Goal: Task Accomplishment & Management: Use online tool/utility

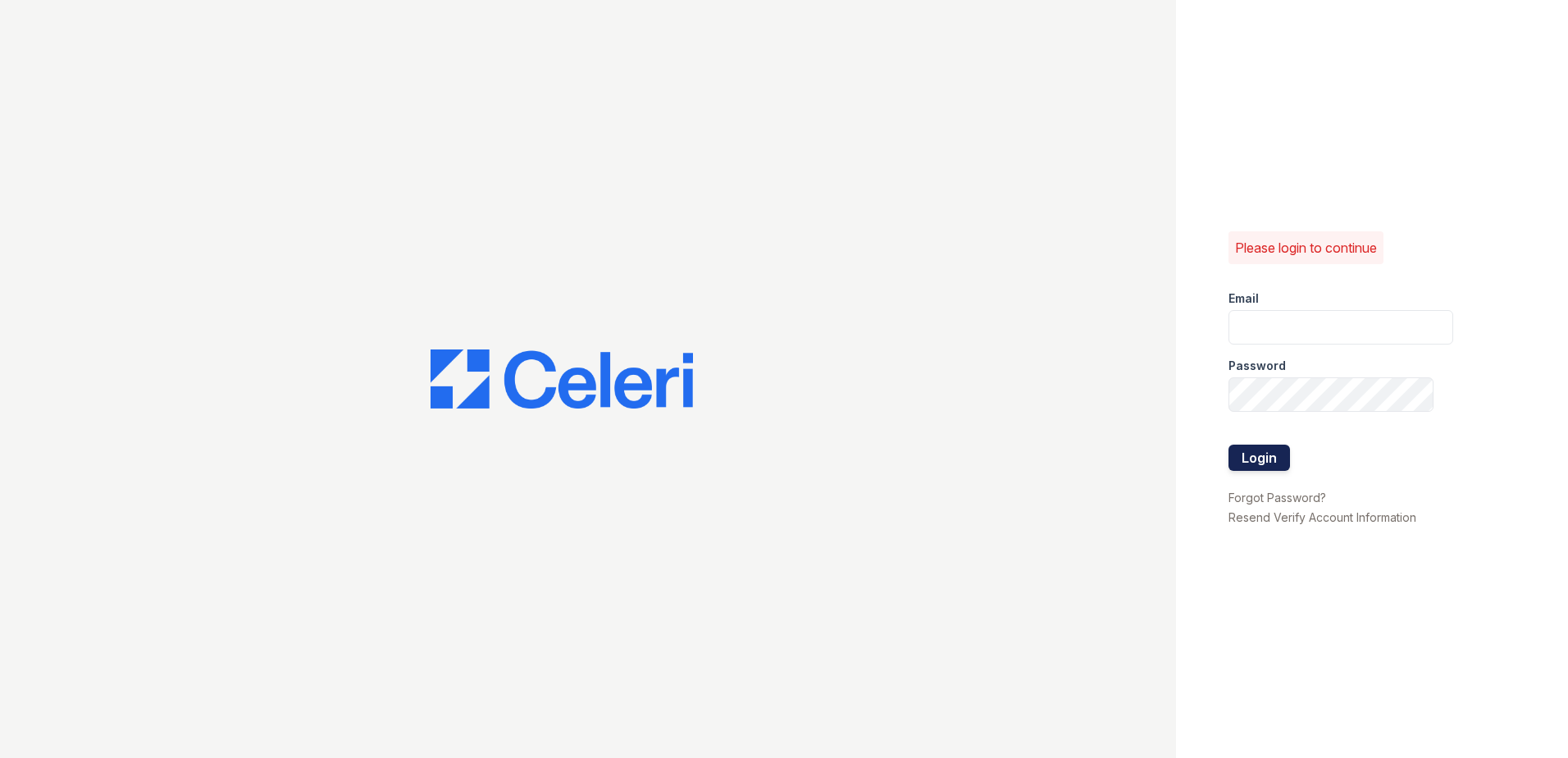
type input "erika.torres@trinity-pm.com"
click at [1271, 458] on button "Login" at bounding box center [1259, 458] width 62 height 26
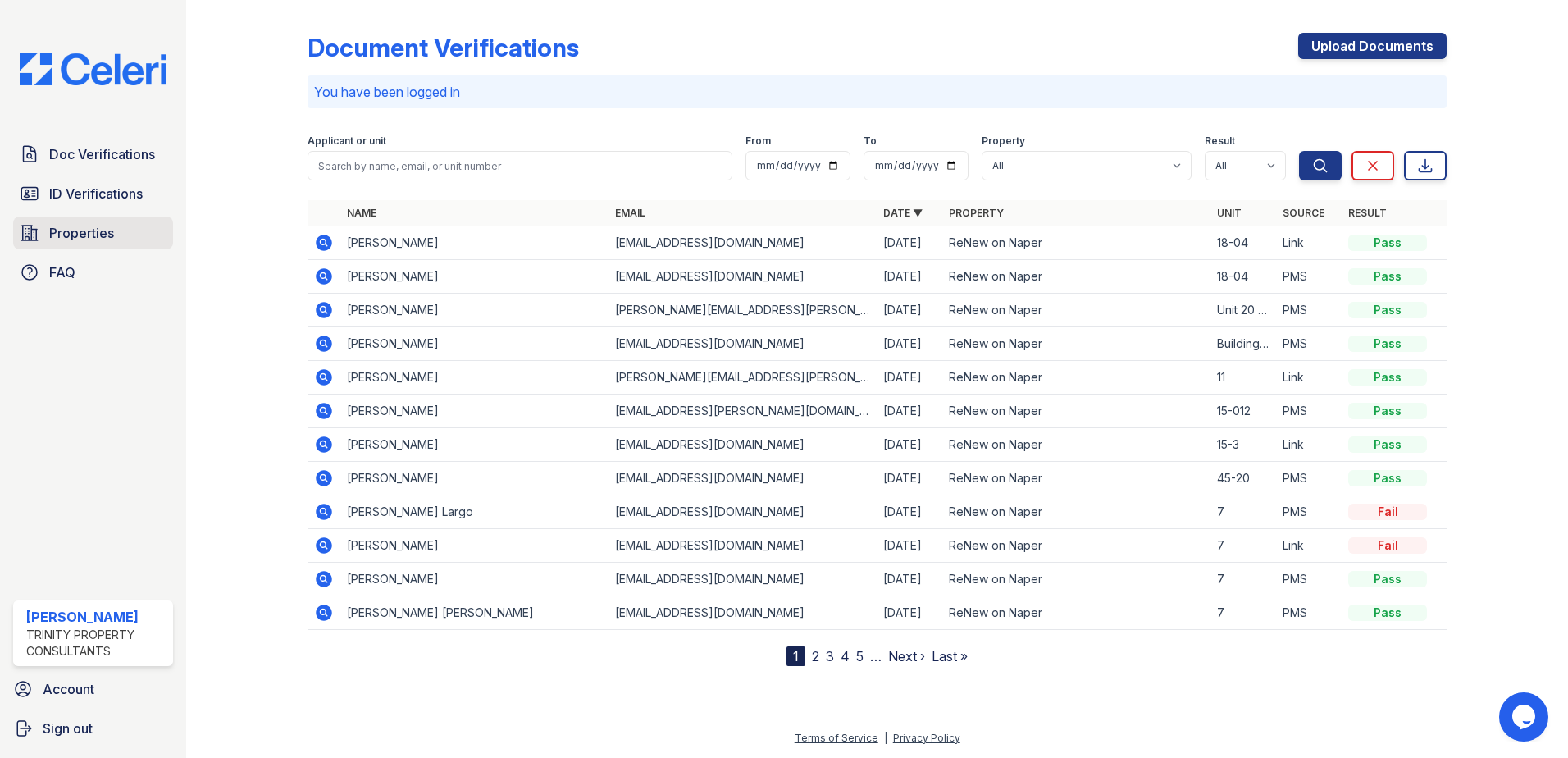
click at [92, 229] on span "Properties" at bounding box center [81, 233] width 65 height 20
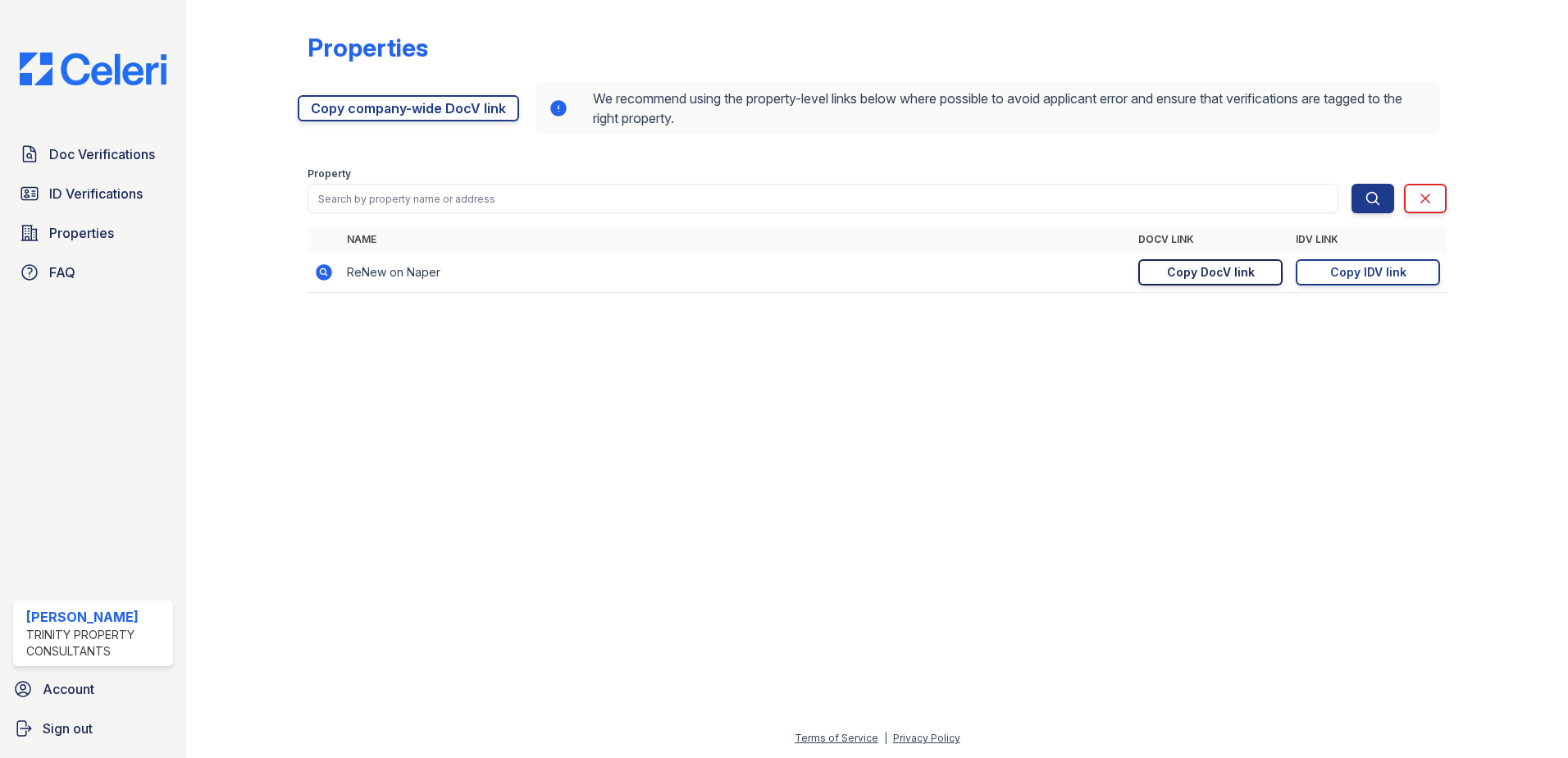
click at [1244, 270] on div "Copy DocV link" at bounding box center [1210, 272] width 88 height 17
